Goal: Information Seeking & Learning: Find specific fact

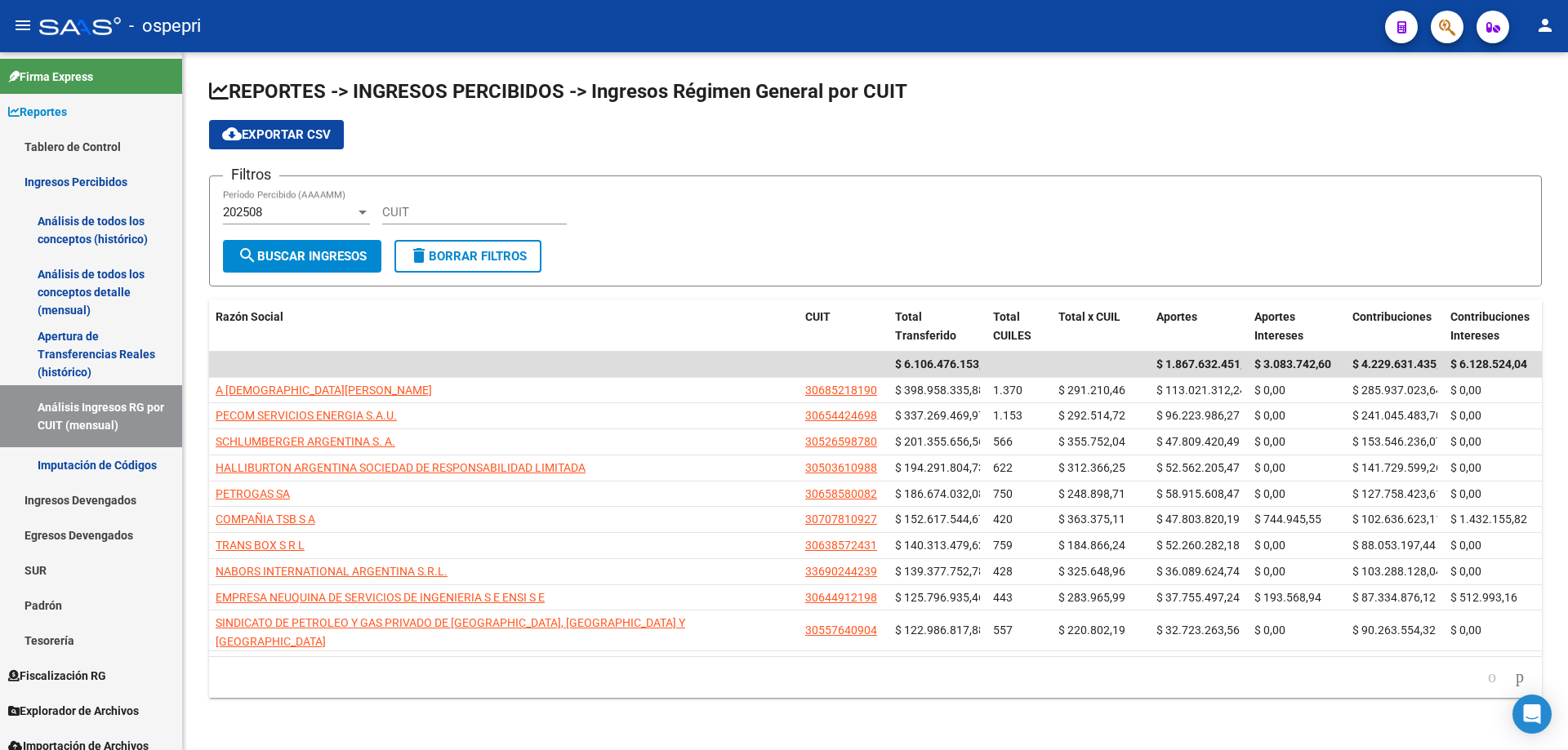
click at [406, 204] on div "CUIT" at bounding box center [474, 207] width 184 height 35
click at [411, 215] on input "CUIT" at bounding box center [474, 212] width 184 height 15
paste input "33-71557339-9"
click at [290, 262] on span "search Buscar Ingresos" at bounding box center [303, 256] width 129 height 15
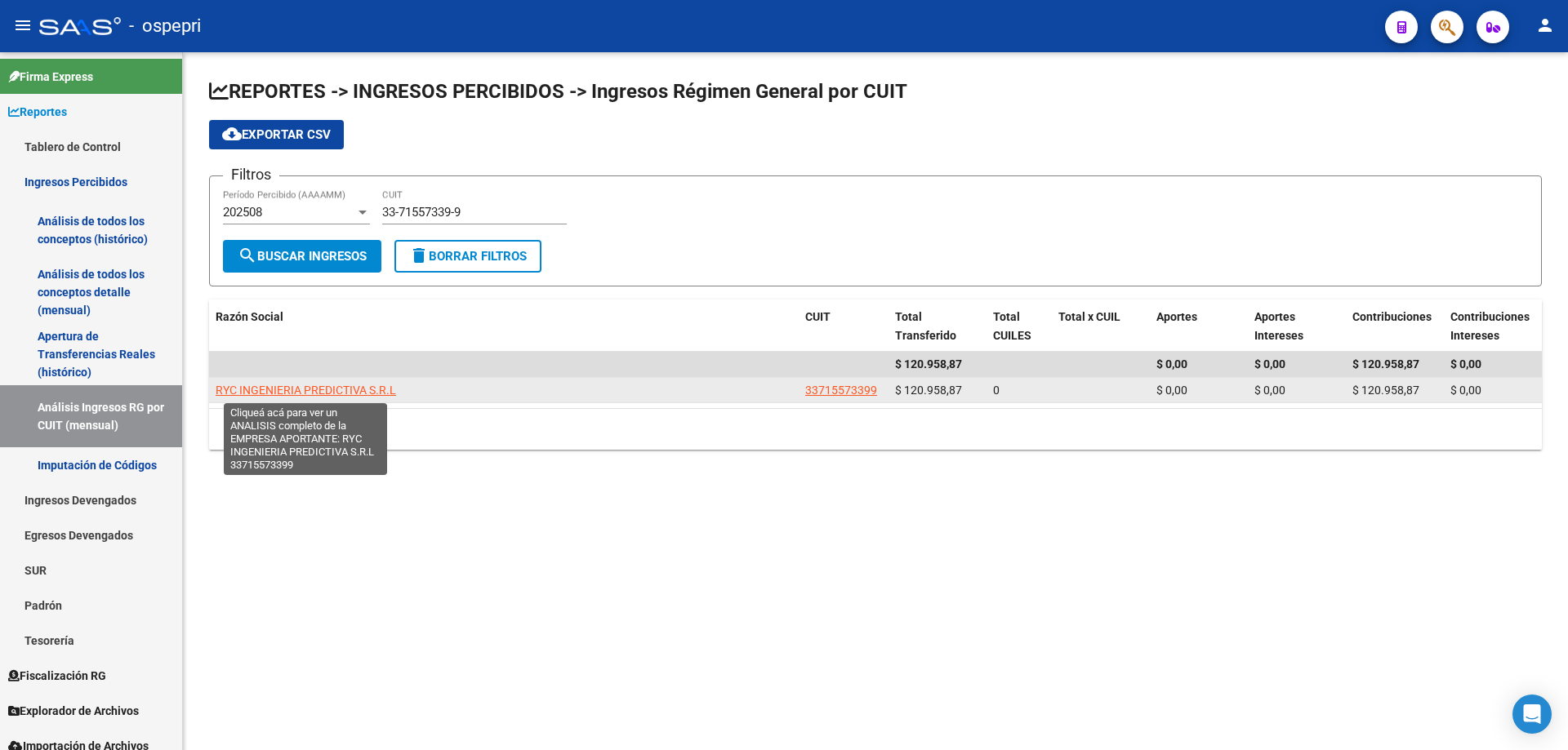
click at [318, 394] on span "RYC INGENIERIA PREDICTIVA S.R.L" at bounding box center [305, 390] width 181 height 13
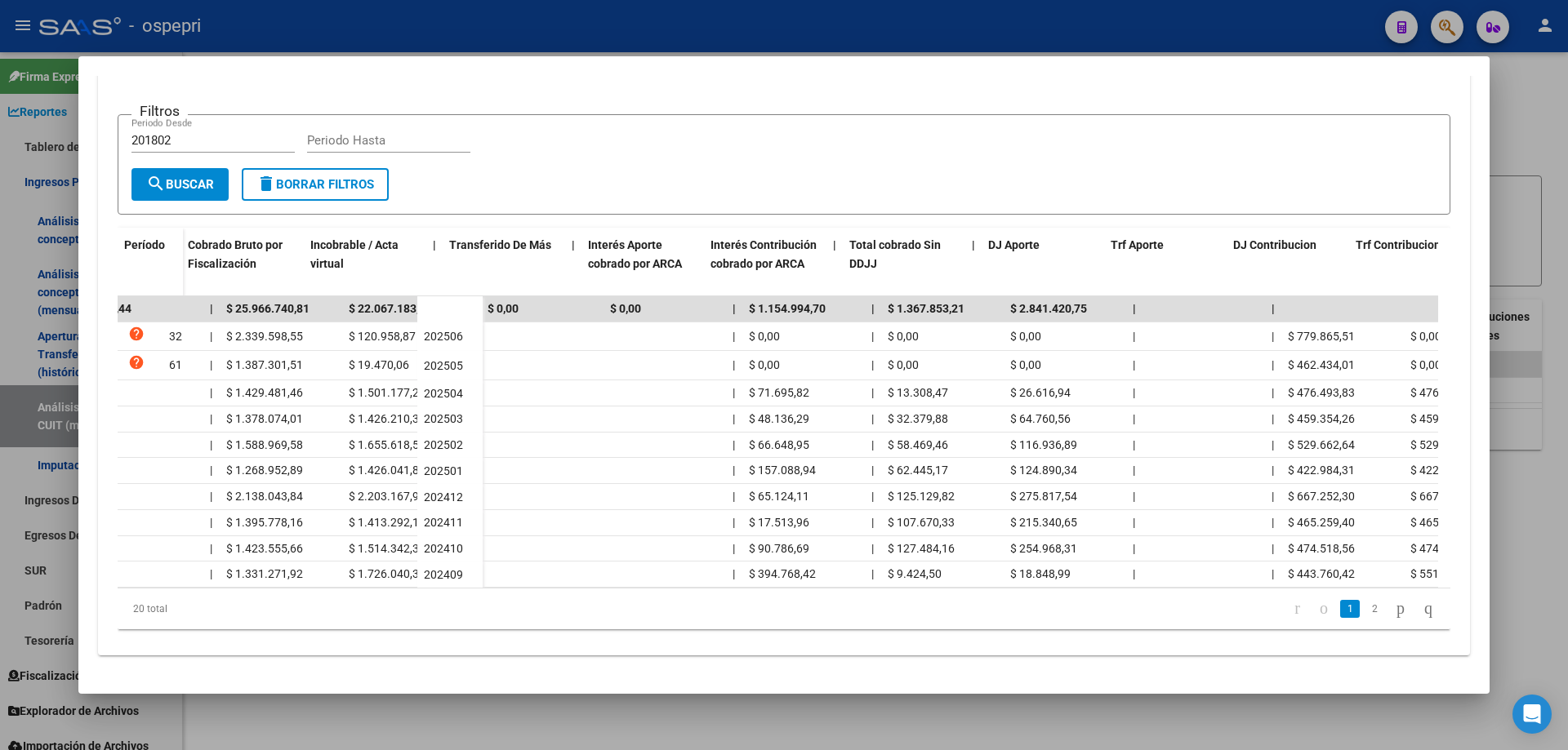
scroll to position [0, 697]
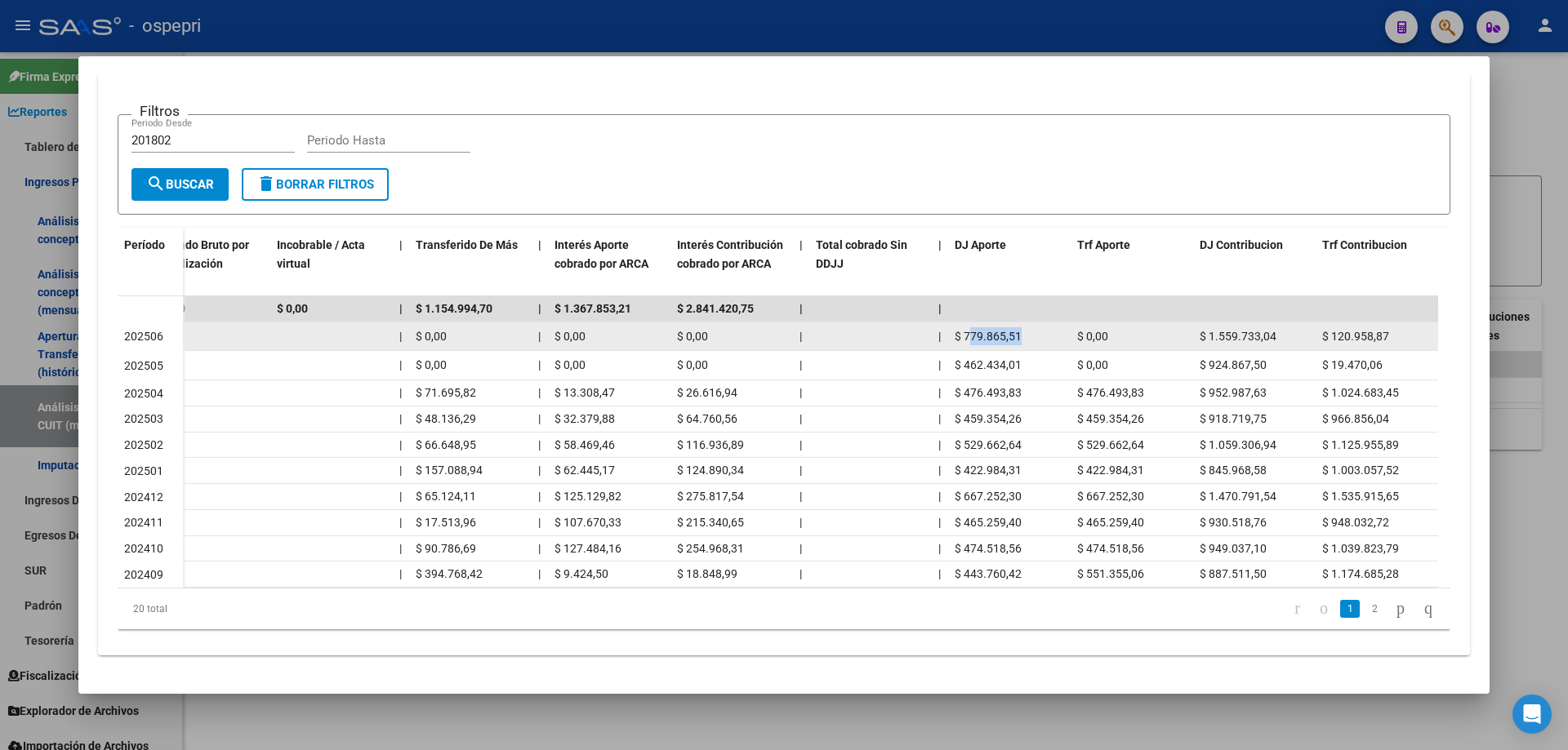
drag, startPoint x: 1025, startPoint y: 329, endPoint x: 968, endPoint y: 327, distance: 57.0
click at [968, 327] on div "$ 779.865,51" at bounding box center [1009, 336] width 109 height 19
click at [966, 330] on span "$ 779.865,51" at bounding box center [988, 336] width 67 height 13
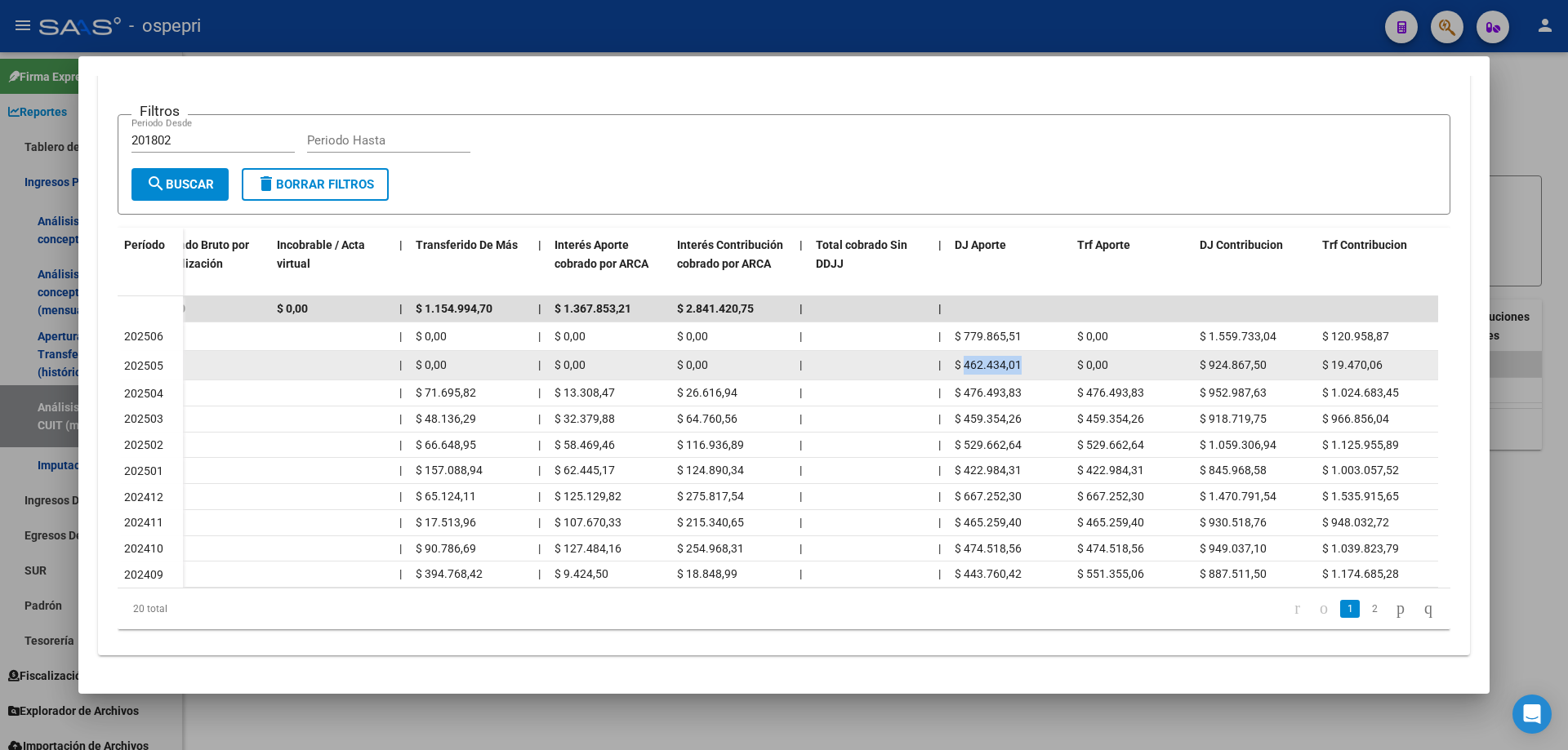
drag, startPoint x: 963, startPoint y: 358, endPoint x: 1018, endPoint y: 356, distance: 55.0
click at [1019, 359] on span "$ 462.434,01" at bounding box center [988, 365] width 67 height 13
copy span "462.434,01"
drag, startPoint x: 1264, startPoint y: 360, endPoint x: 1204, endPoint y: 360, distance: 60.0
click at [1204, 360] on span "$ 924.867,50" at bounding box center [1233, 365] width 67 height 13
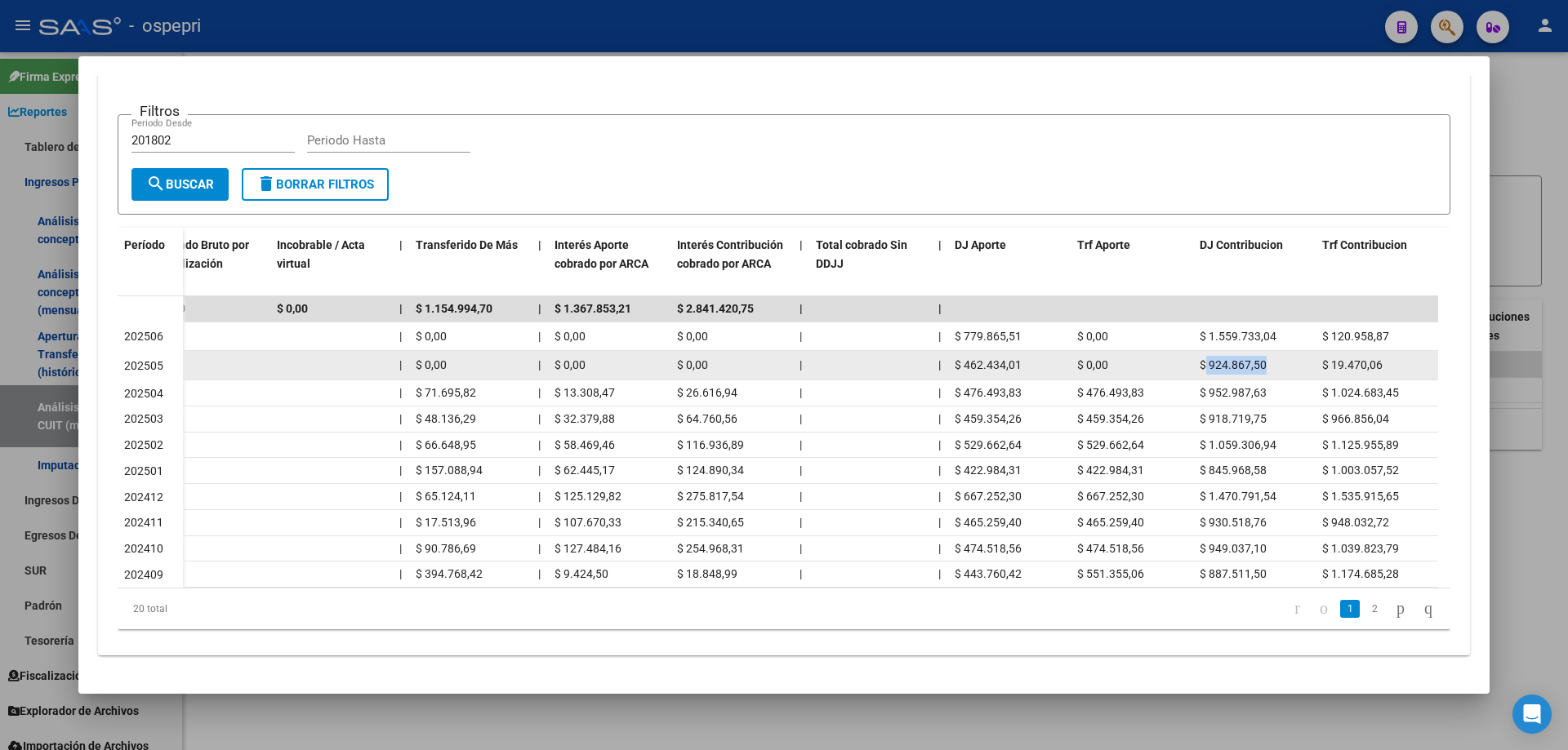
copy span "924.867,50"
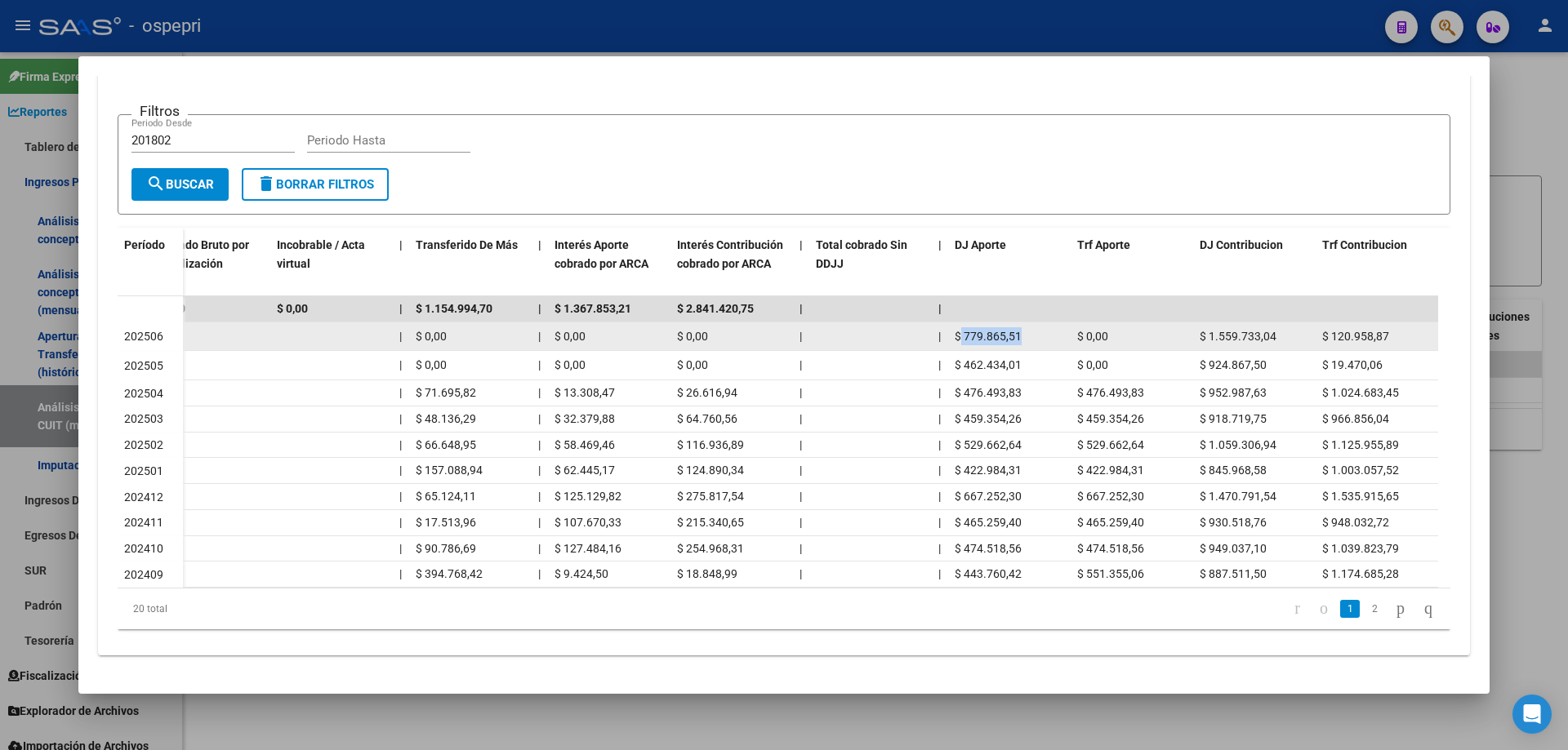
drag, startPoint x: 1025, startPoint y: 332, endPoint x: 960, endPoint y: 331, distance: 65.0
click at [960, 331] on div "$ 779.865,51" at bounding box center [1009, 336] width 109 height 19
copy span "779.865,51"
drag, startPoint x: 1273, startPoint y: 326, endPoint x: 1207, endPoint y: 325, distance: 66.0
click at [1207, 330] on span "$ 1.559.733,04" at bounding box center [1237, 336] width 76 height 13
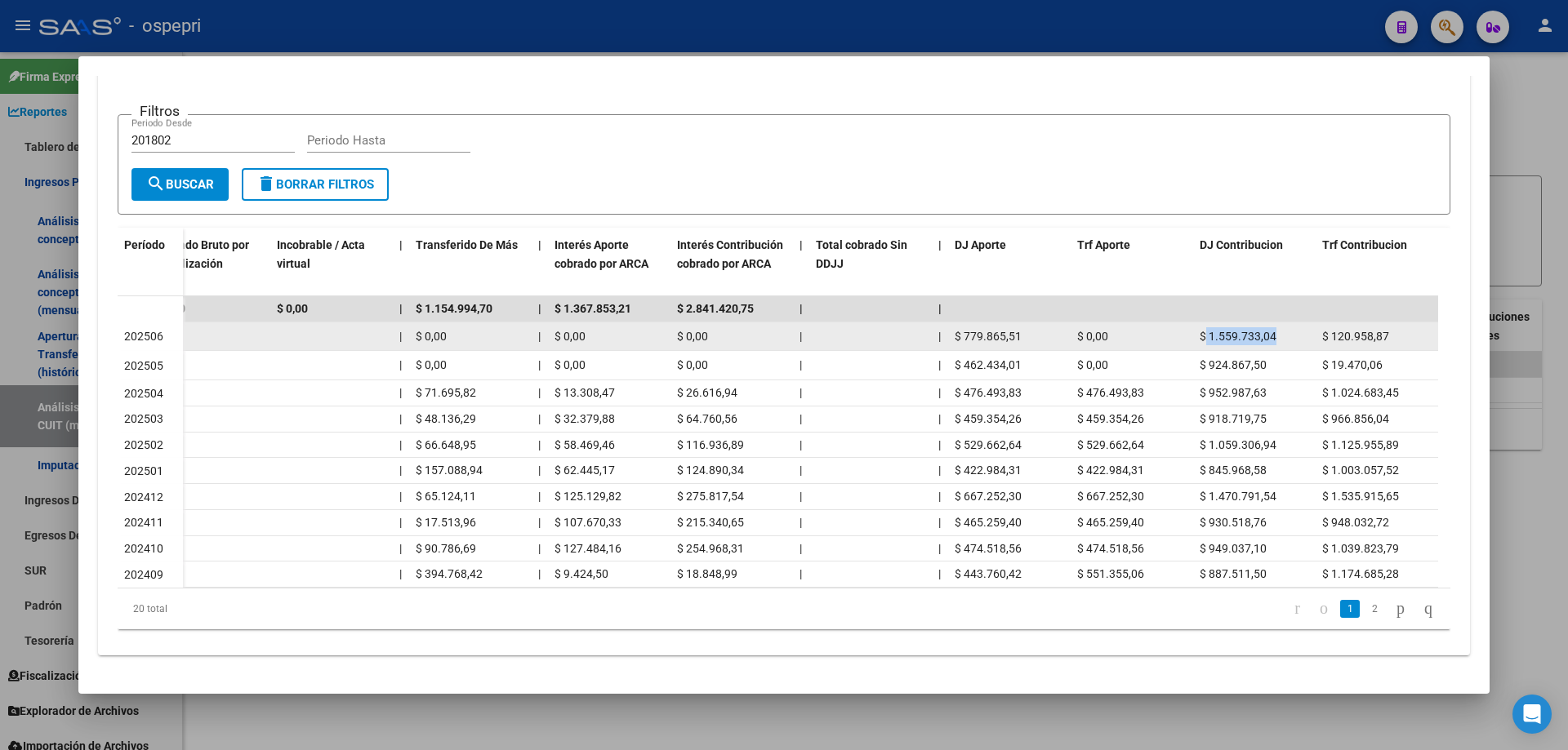
copy span "1.559.733,04"
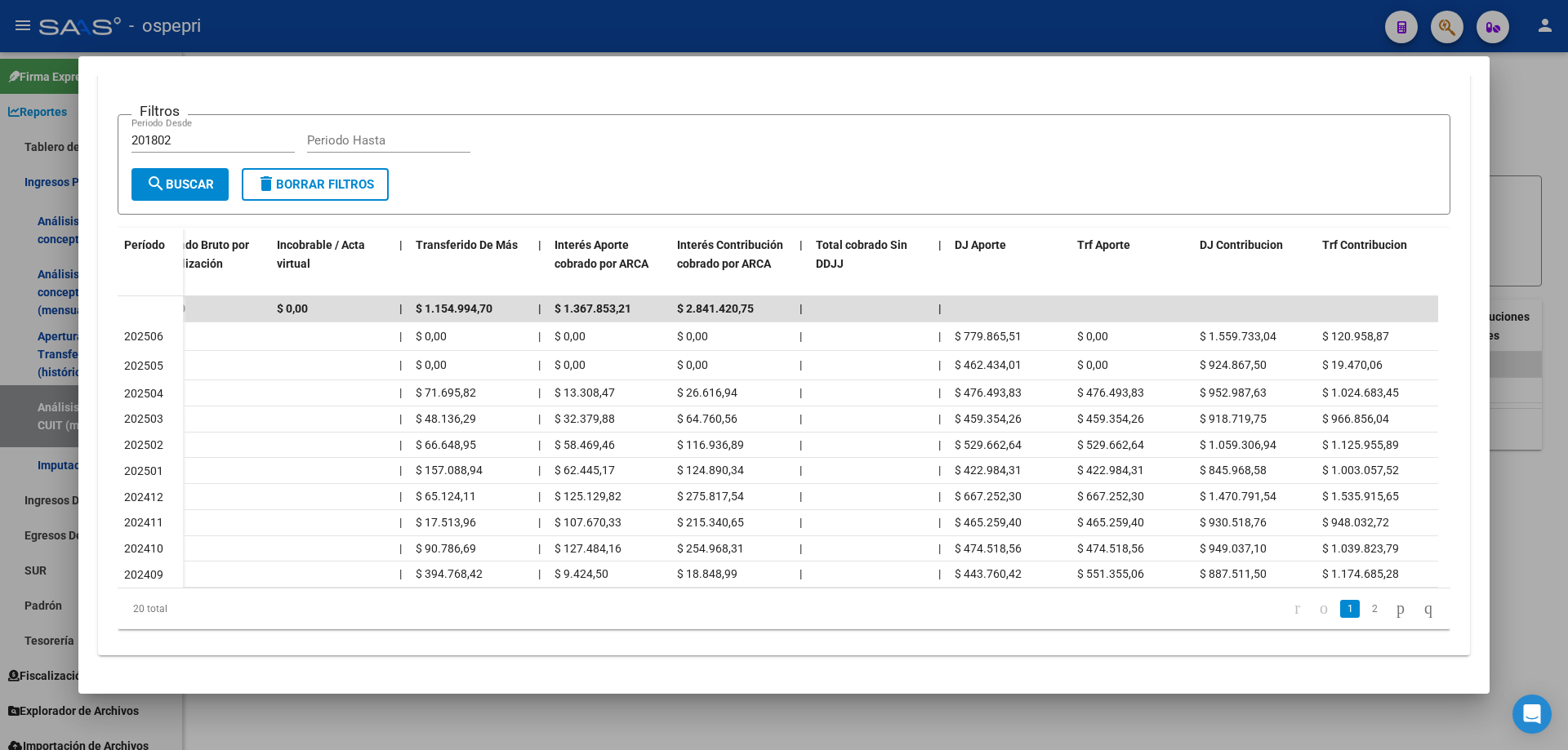
drag, startPoint x: 1547, startPoint y: 111, endPoint x: 1361, endPoint y: 145, distance: 189.1
click at [1541, 111] on div at bounding box center [784, 375] width 1568 height 750
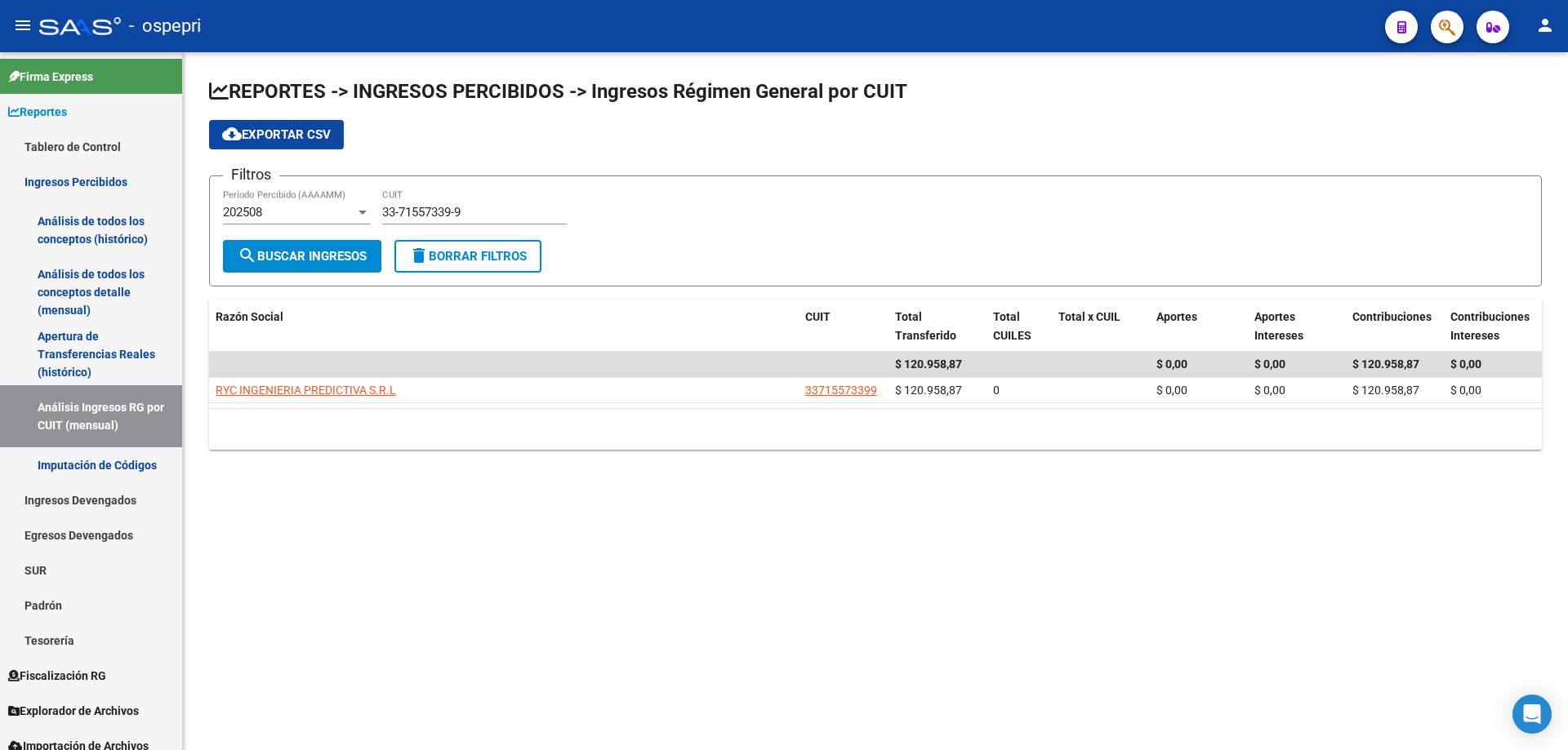
click at [478, 199] on div "33-71557339-9 CUIT" at bounding box center [474, 207] width 184 height 35
click at [481, 206] on div "33-71557339-9 CUIT" at bounding box center [474, 207] width 184 height 35
click at [481, 207] on input "33-71557339-9" at bounding box center [474, 212] width 184 height 15
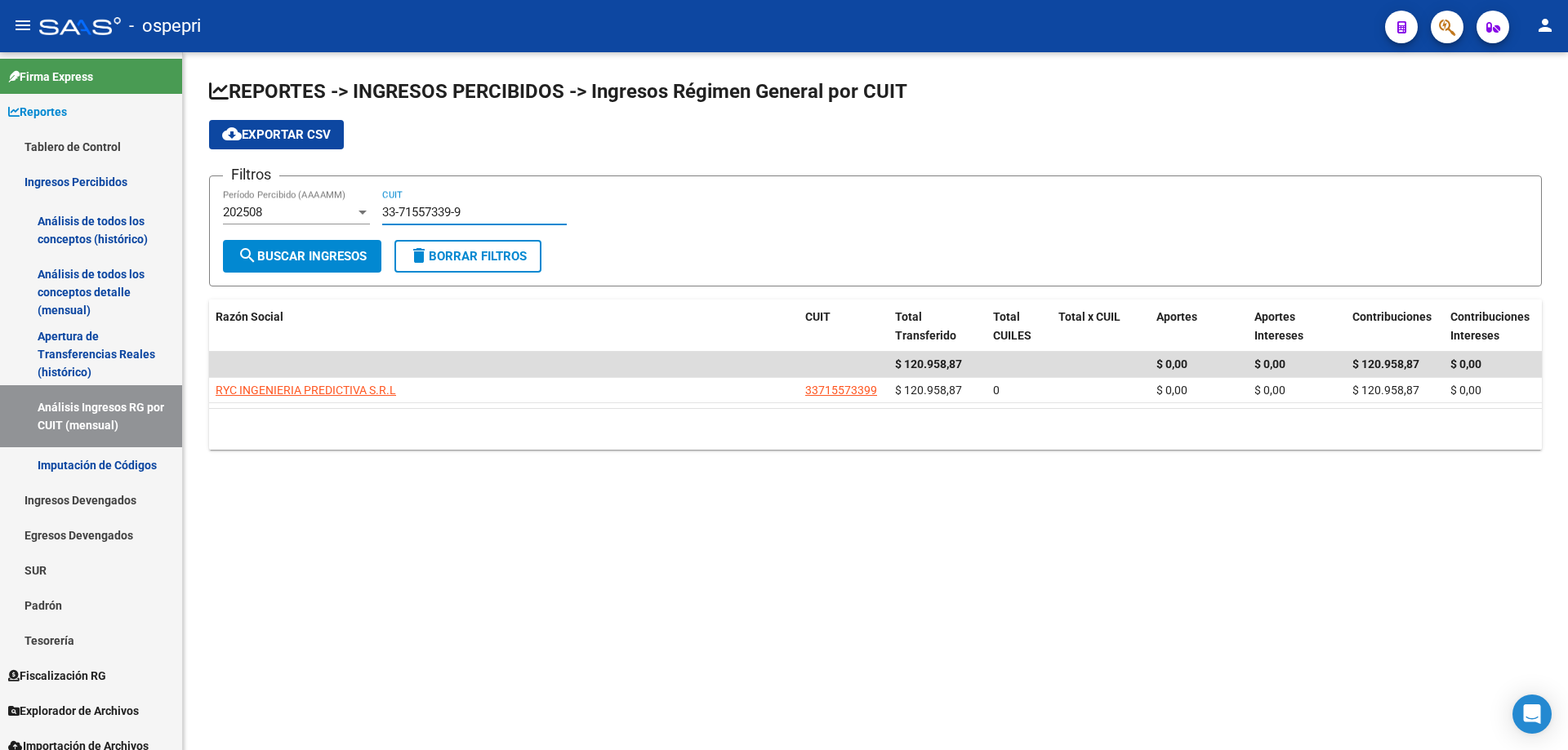
click at [481, 208] on input "33-71557339-9" at bounding box center [474, 212] width 184 height 15
paste input "014170"
type input "33-71014170-9"
click at [301, 262] on span "search Buscar Ingresos" at bounding box center [303, 256] width 129 height 15
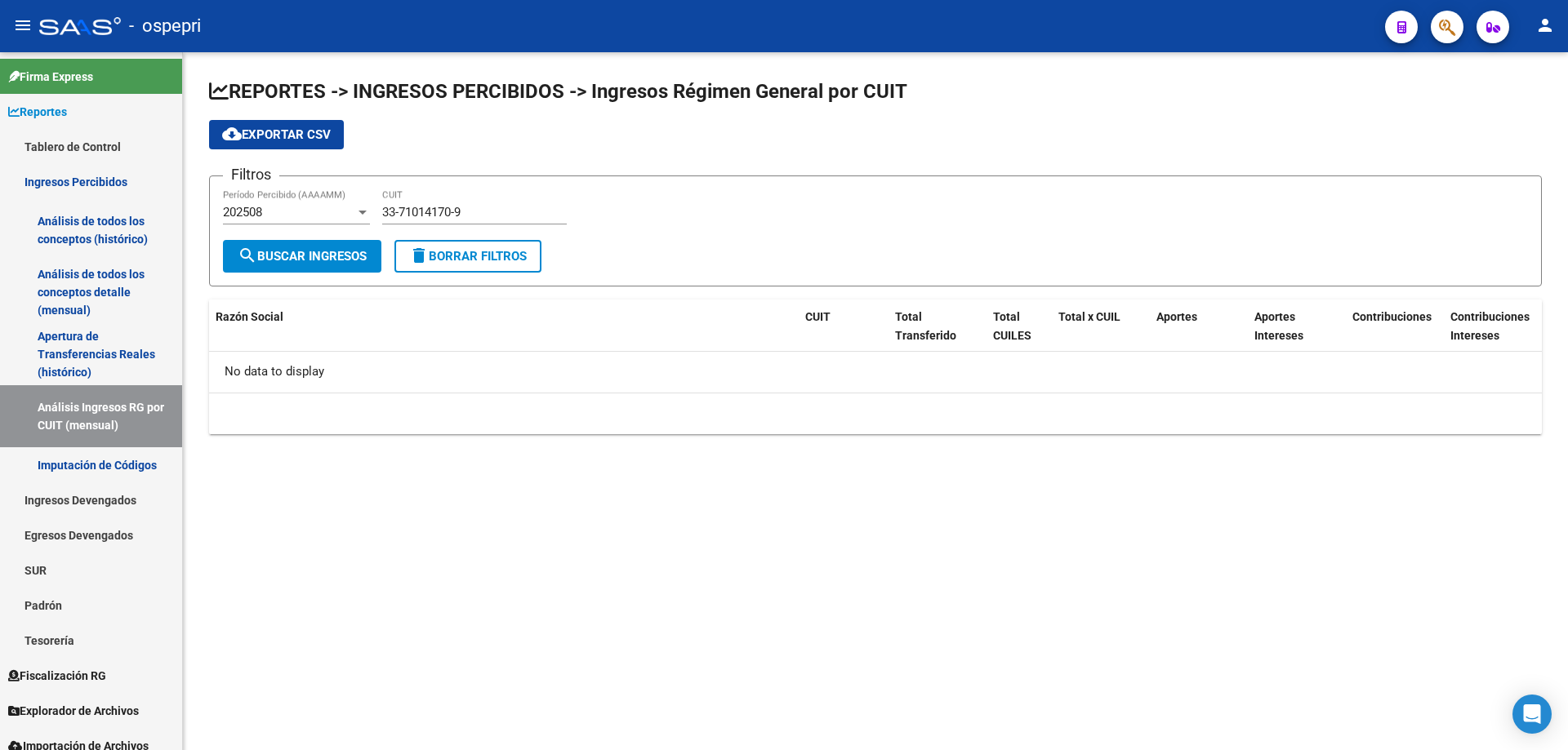
click at [299, 212] on div "202508" at bounding box center [289, 212] width 133 height 15
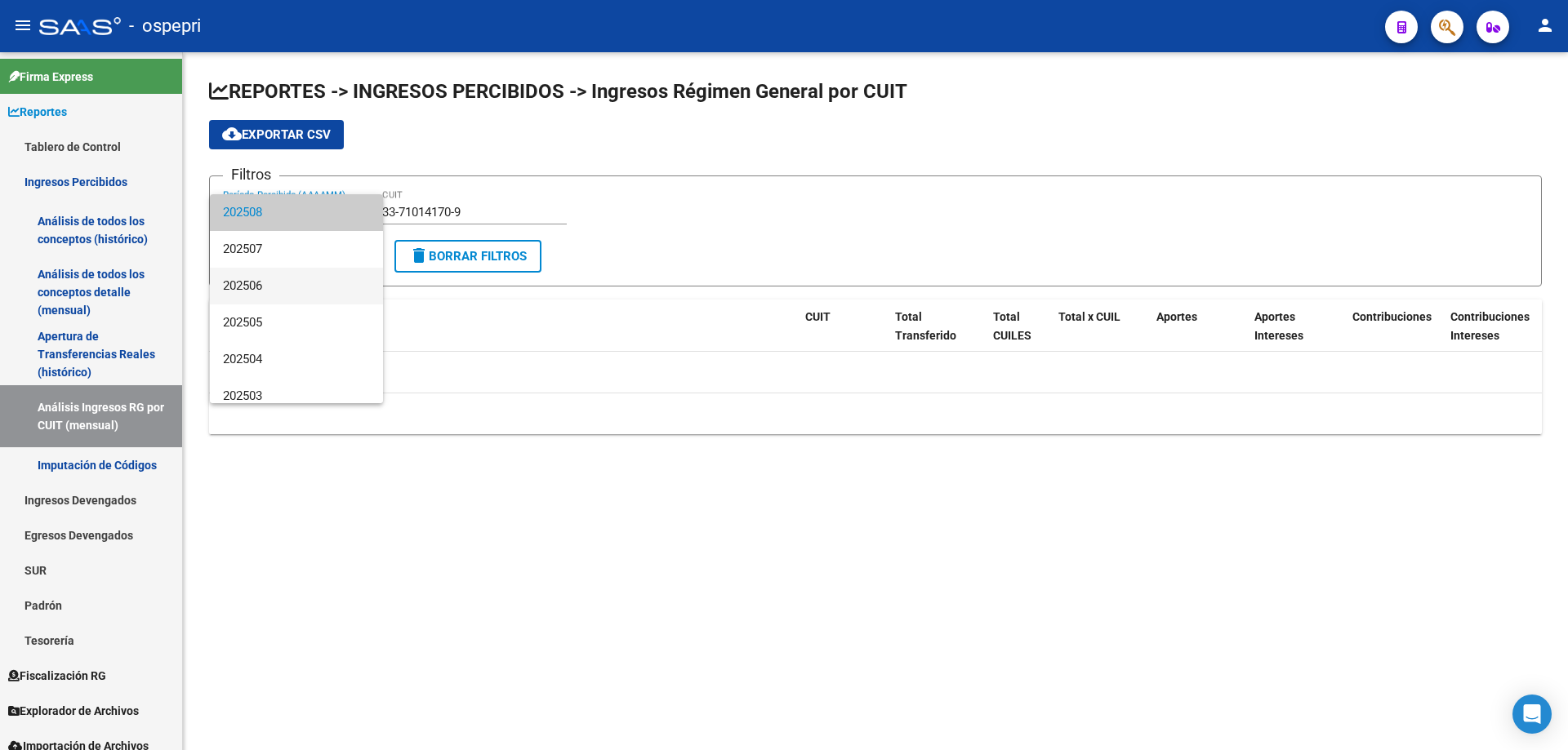
click at [292, 271] on span "202506" at bounding box center [296, 286] width 147 height 36
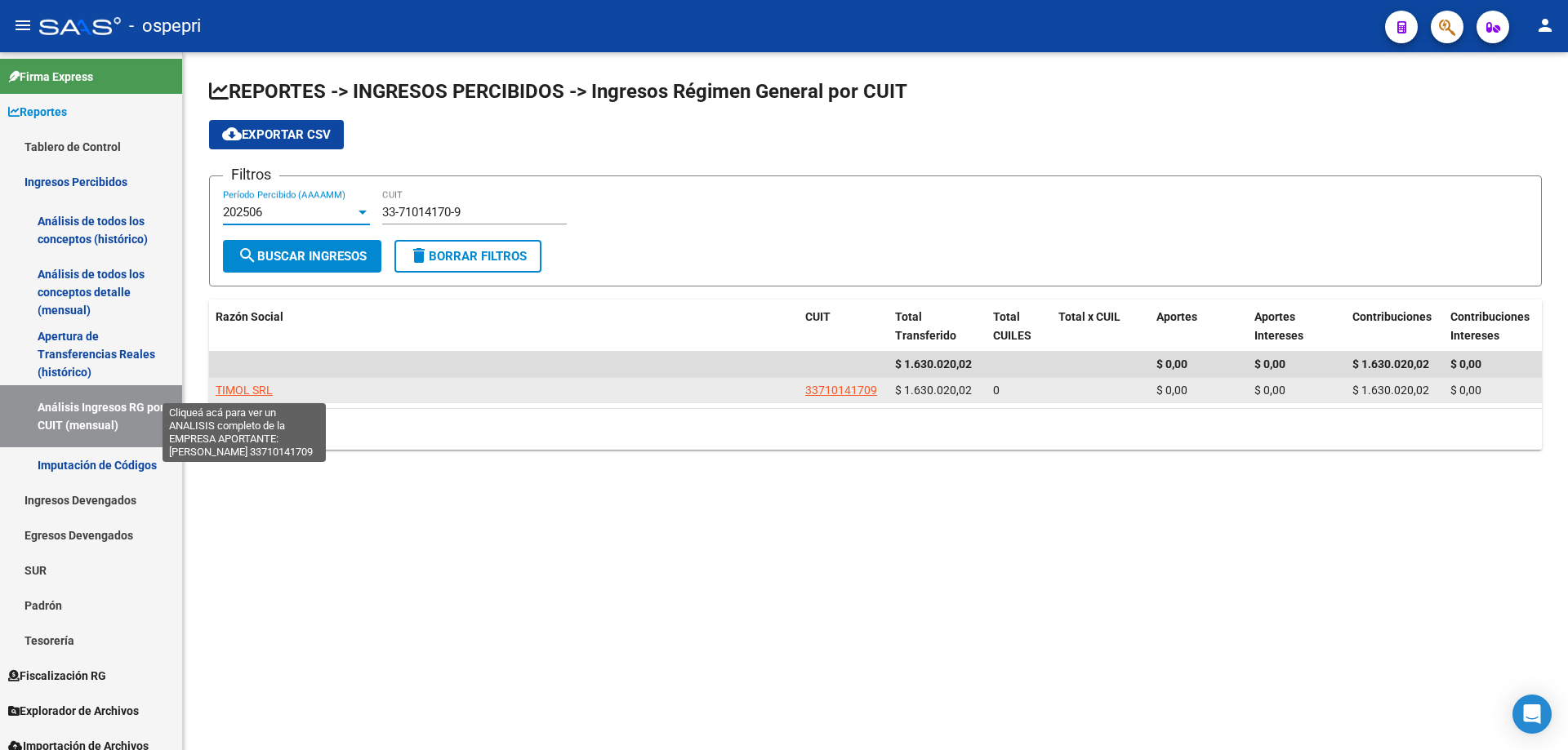
click at [234, 390] on span "TIMOL SRL" at bounding box center [243, 390] width 57 height 13
type textarea "33710141709"
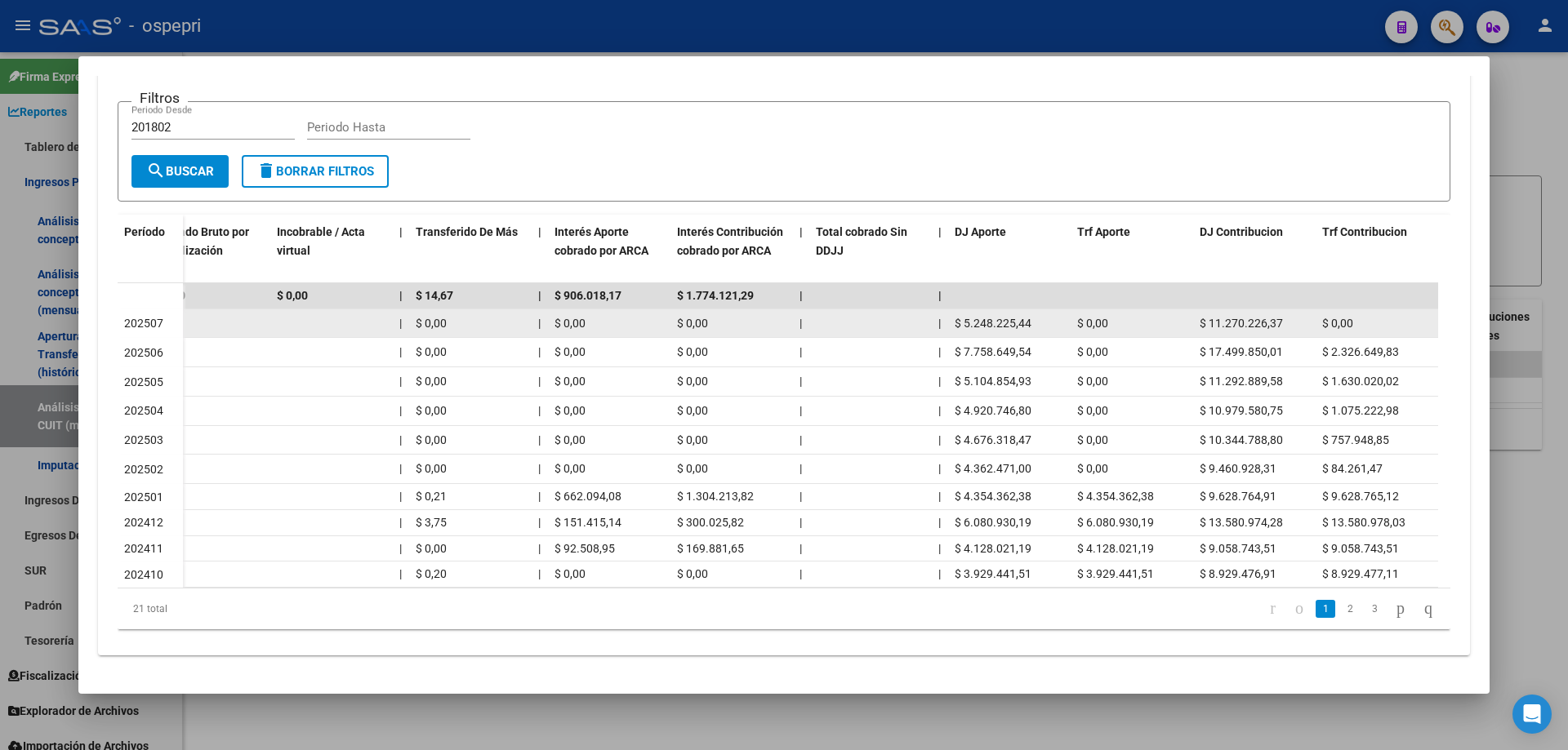
drag, startPoint x: 1030, startPoint y: 311, endPoint x: 966, endPoint y: 313, distance: 64.0
click at [966, 314] on div "$ 5.248.225,44" at bounding box center [1009, 323] width 109 height 19
copy span "5.248.225,44"
drag, startPoint x: 1280, startPoint y: 309, endPoint x: 1209, endPoint y: 311, distance: 71.0
click at [1209, 317] on span "$ 11.270.226,37" at bounding box center [1241, 323] width 84 height 13
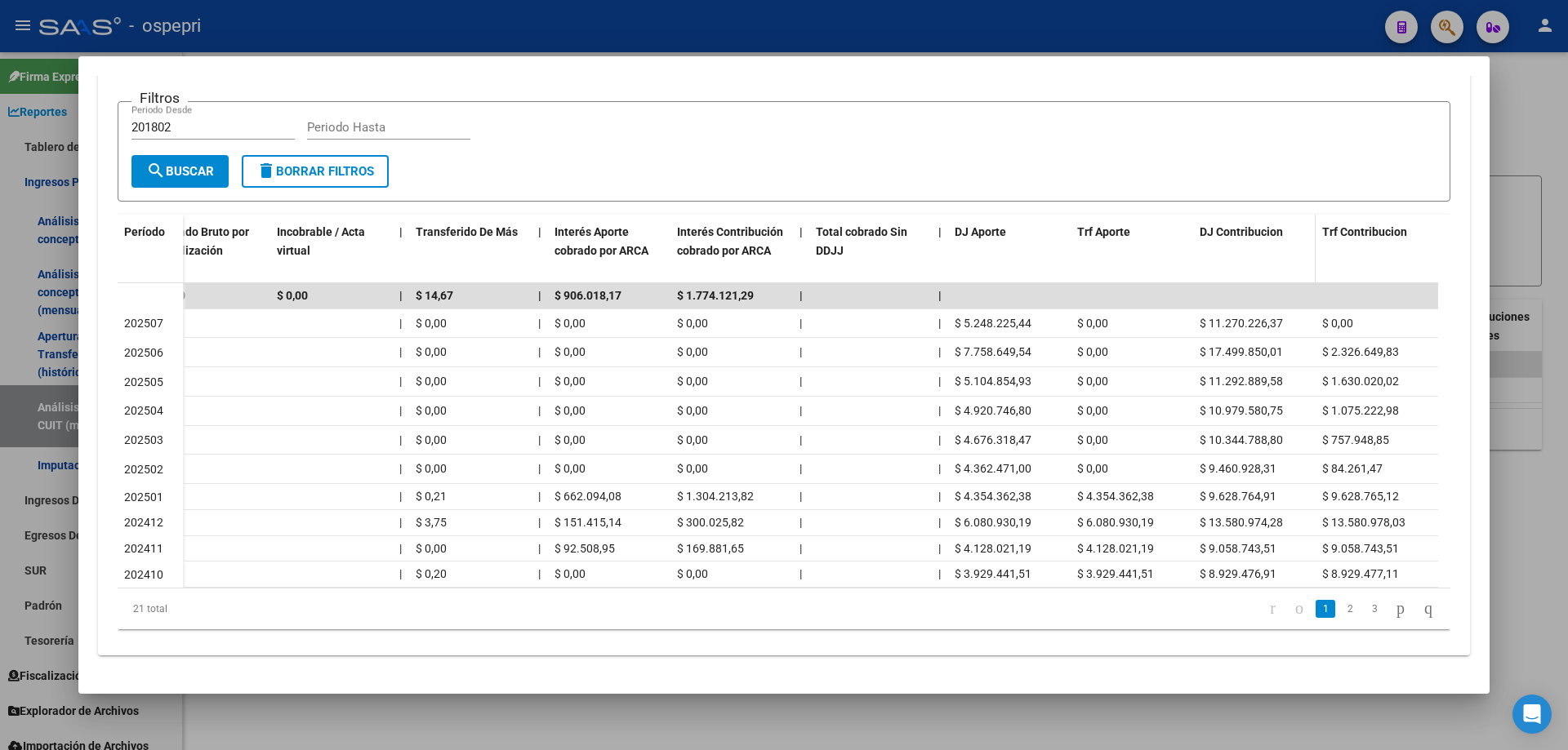
copy span "11.270.226,37"
click at [1563, 109] on div at bounding box center [784, 375] width 1568 height 750
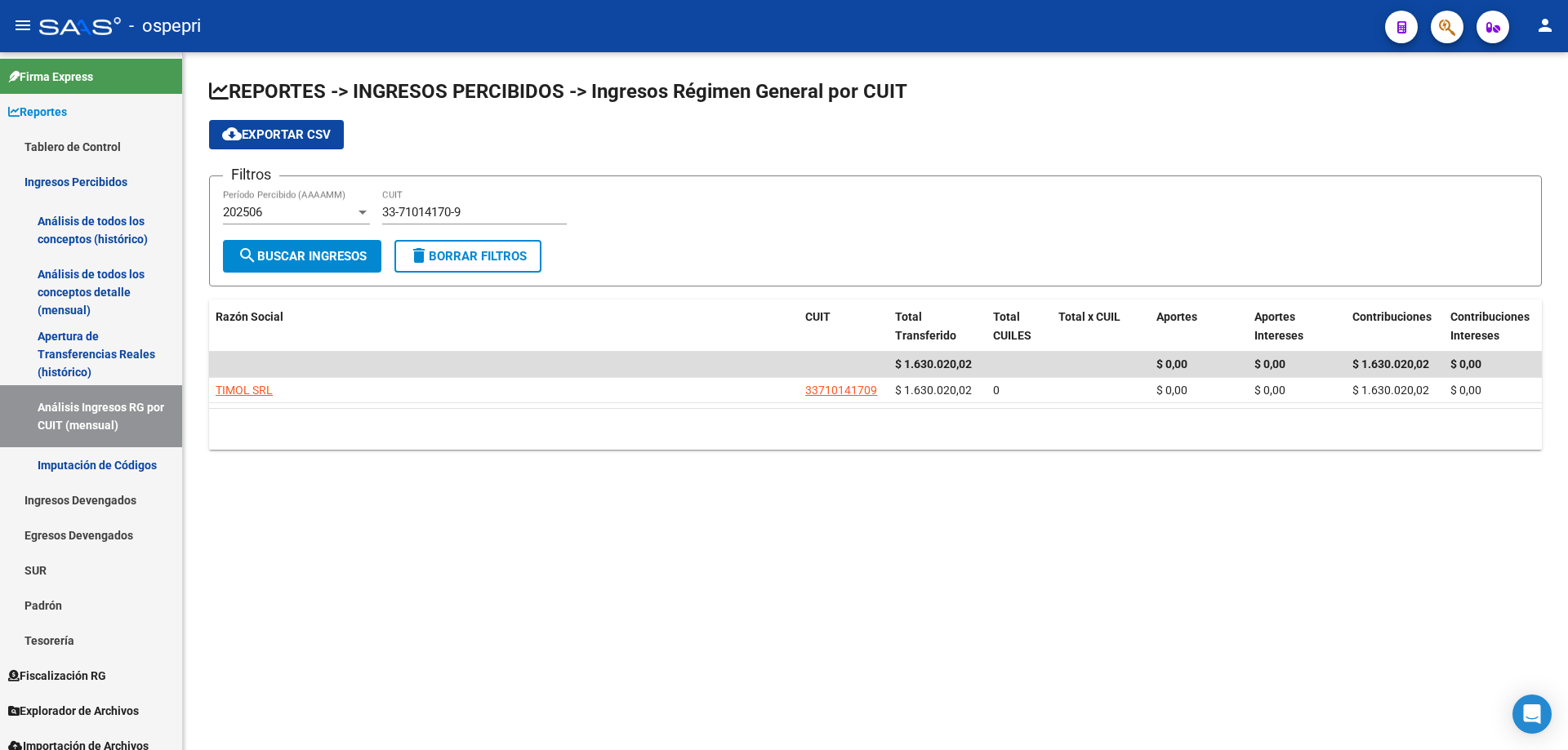
click at [1509, 115] on app-list-header "REPORTES -> INGRESOS PERCIBIDOS -> Ingresos Régimen General por CUIT cloud_down…" at bounding box center [875, 182] width 1333 height 208
drag, startPoint x: 715, startPoint y: 543, endPoint x: 786, endPoint y: 232, distance: 319.0
click at [730, 524] on mat-sidenav-content "REPORTES -> INGRESOS PERCIBIDOS -> Ingresos Régimen General por CUIT cloud_down…" at bounding box center [875, 401] width 1384 height 698
click at [504, 558] on mat-sidenav-content "REPORTES -> INGRESOS PERCIBIDOS -> Ingresos Régimen General por CUIT cloud_down…" at bounding box center [875, 401] width 1384 height 698
click at [650, 424] on div "10 total 1" at bounding box center [875, 429] width 1333 height 41
